Goal: Task Accomplishment & Management: Use online tool/utility

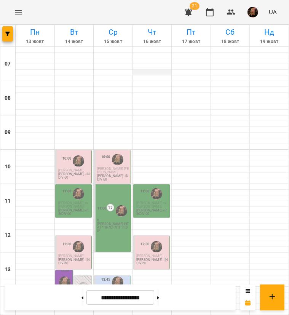
scroll to position [76, 0]
click at [62, 168] on span "[PERSON_NAME]" at bounding box center [71, 170] width 26 height 4
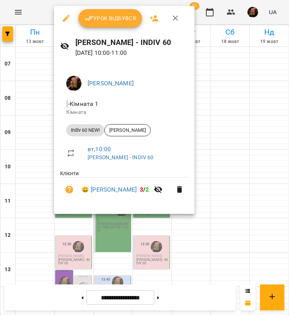
click at [172, 17] on icon "button" at bounding box center [175, 18] width 9 height 9
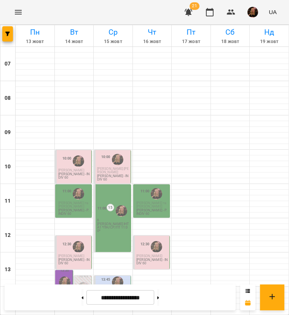
scroll to position [124, 0]
click at [64, 289] on span "[PERSON_NAME]" at bounding box center [64, 294] width 12 height 11
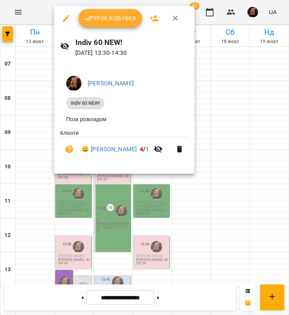
click at [177, 22] on icon "button" at bounding box center [175, 18] width 9 height 9
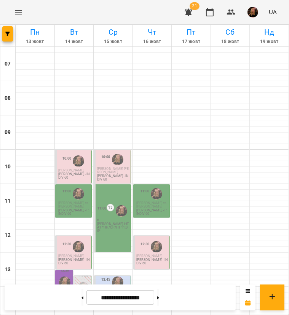
click at [114, 222] on p "[PERSON_NAME] ІНТ А1 *ПН/СР/ПТ 11:00*" at bounding box center [113, 227] width 32 height 10
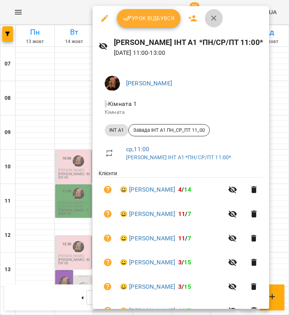
click at [217, 21] on icon "button" at bounding box center [213, 18] width 9 height 9
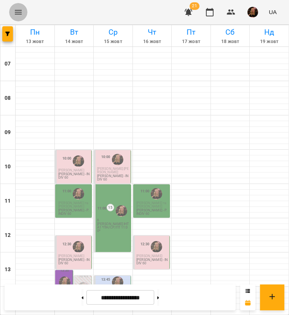
click at [20, 14] on icon "Menu" at bounding box center [18, 12] width 7 height 5
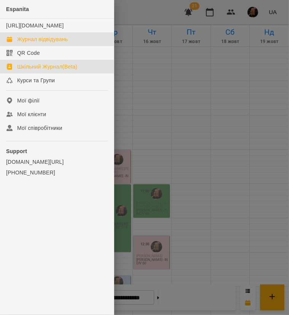
click at [53, 70] on div "Шкільний Журнал(Beta)" at bounding box center [47, 67] width 60 height 8
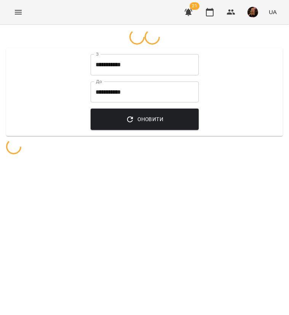
select select "**********"
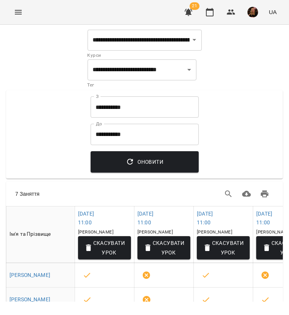
click at [142, 141] on input "**********" at bounding box center [145, 134] width 108 height 21
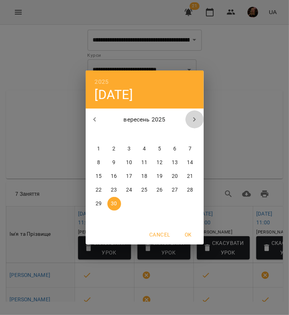
click at [194, 120] on icon "button" at bounding box center [194, 119] width 9 height 9
click at [113, 175] on p "14" at bounding box center [114, 176] width 6 height 8
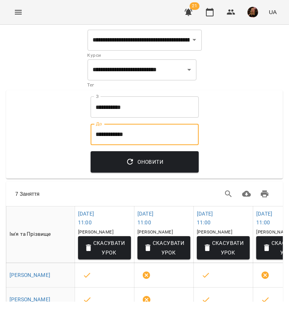
type input "**********"
click at [163, 164] on span "Оновити" at bounding box center [145, 161] width 96 height 9
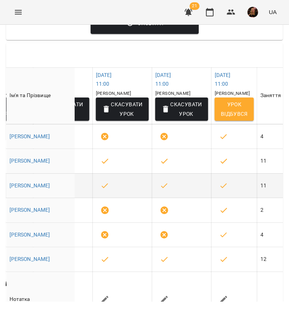
scroll to position [125, 0]
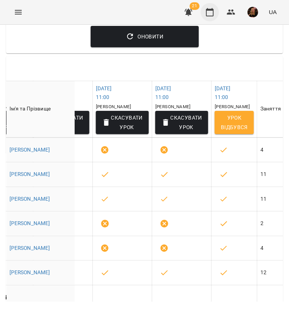
click at [205, 13] on button "button" at bounding box center [209, 12] width 18 height 18
